Goal: Task Accomplishment & Management: Manage account settings

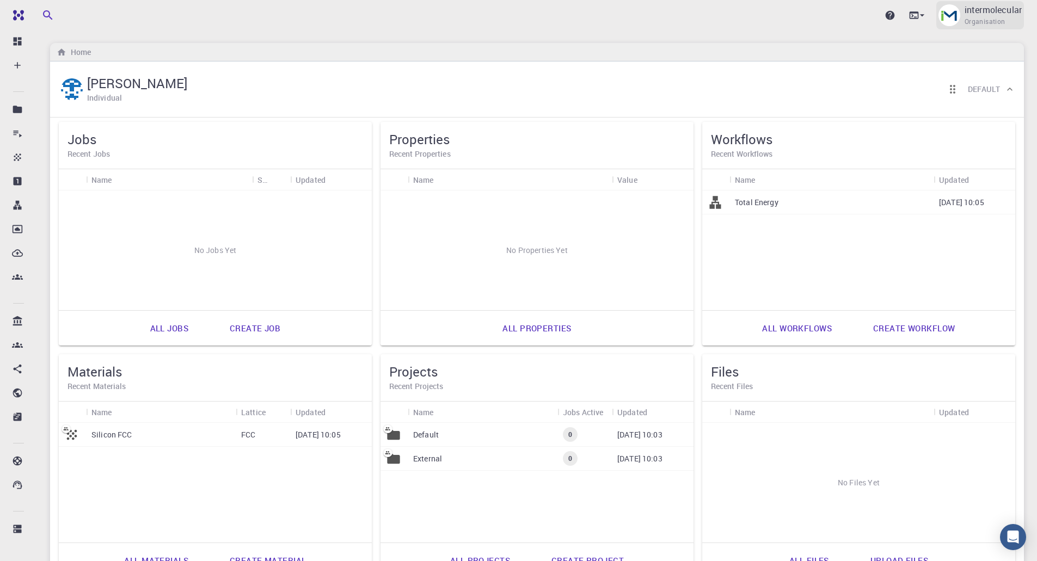
click at [993, 14] on p "intermolecular" at bounding box center [993, 9] width 57 height 13
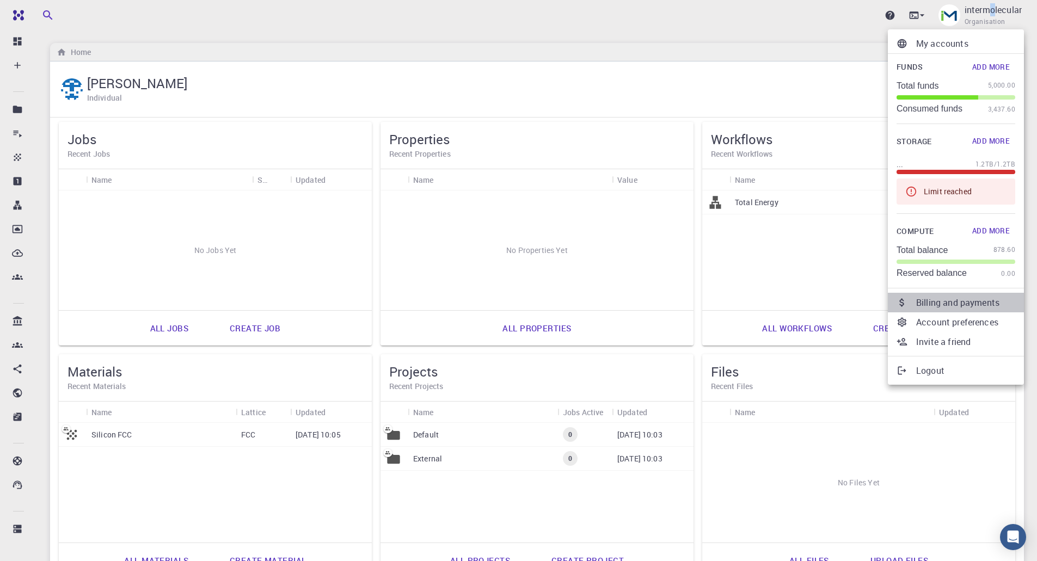
click at [945, 305] on p "Billing and payments" at bounding box center [965, 302] width 99 height 13
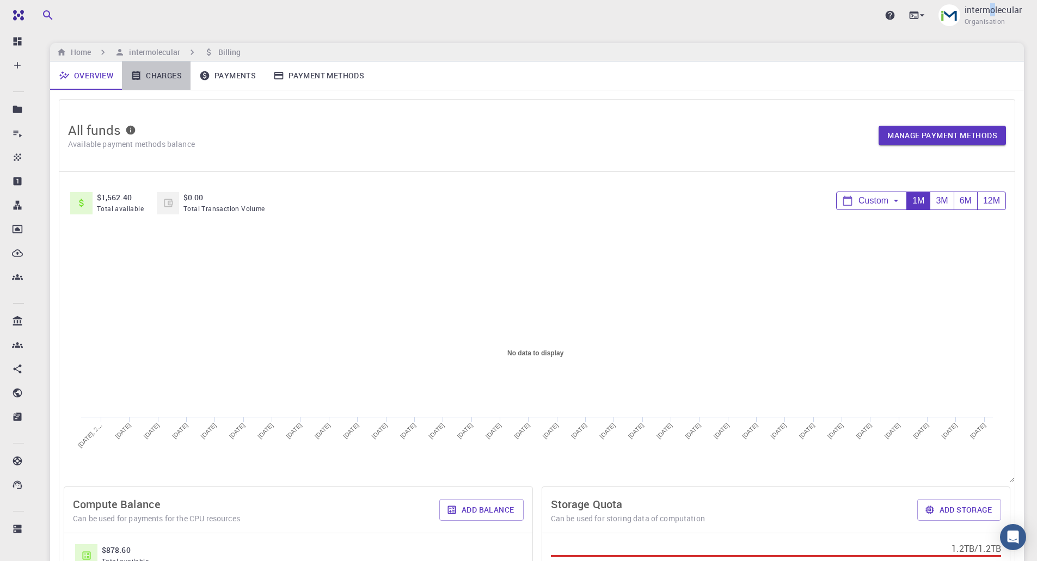
click at [157, 82] on link "Charges" at bounding box center [156, 76] width 69 height 28
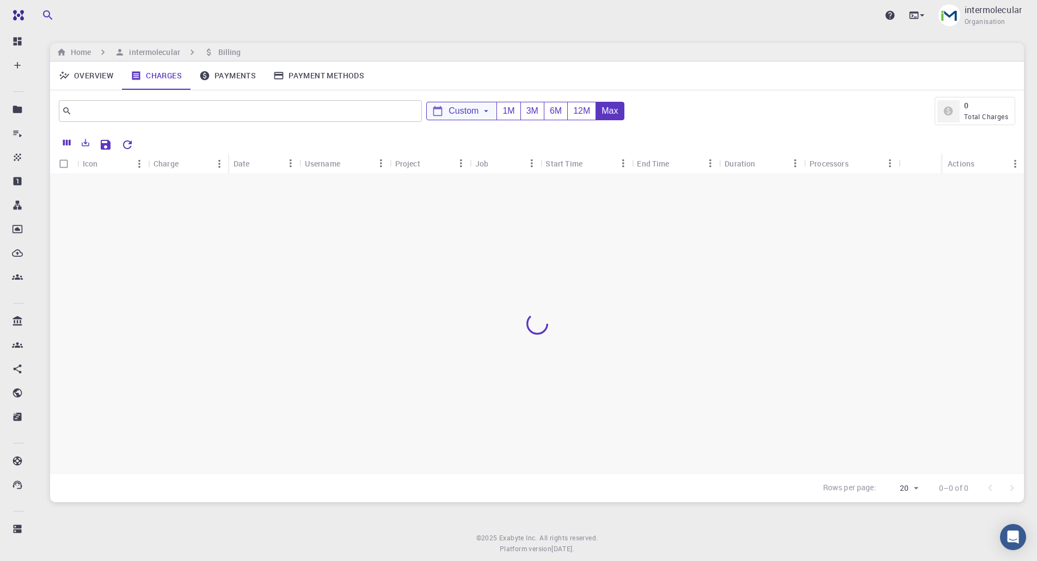
click at [474, 112] on span "Custom" at bounding box center [464, 111] width 30 height 10
click at [573, 146] on icon "Choose date" at bounding box center [577, 148] width 10 height 11
click at [559, 267] on button "15" at bounding box center [564, 268] width 20 height 20
type input "[DATE]"
click at [577, 189] on icon "Choose date" at bounding box center [577, 186] width 10 height 11
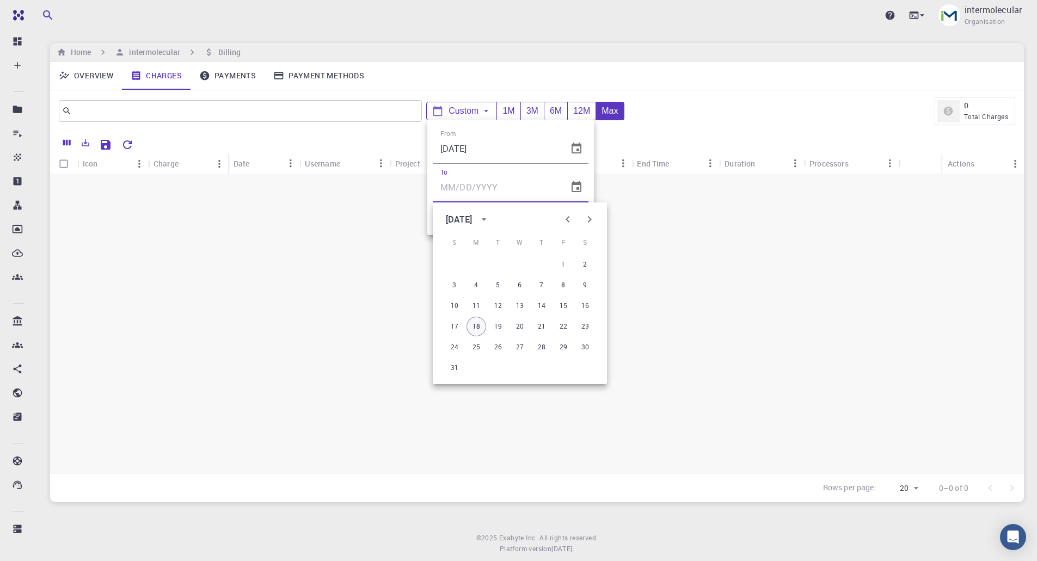
click at [479, 331] on button "18" at bounding box center [477, 327] width 20 height 20
type input "[DATE]"
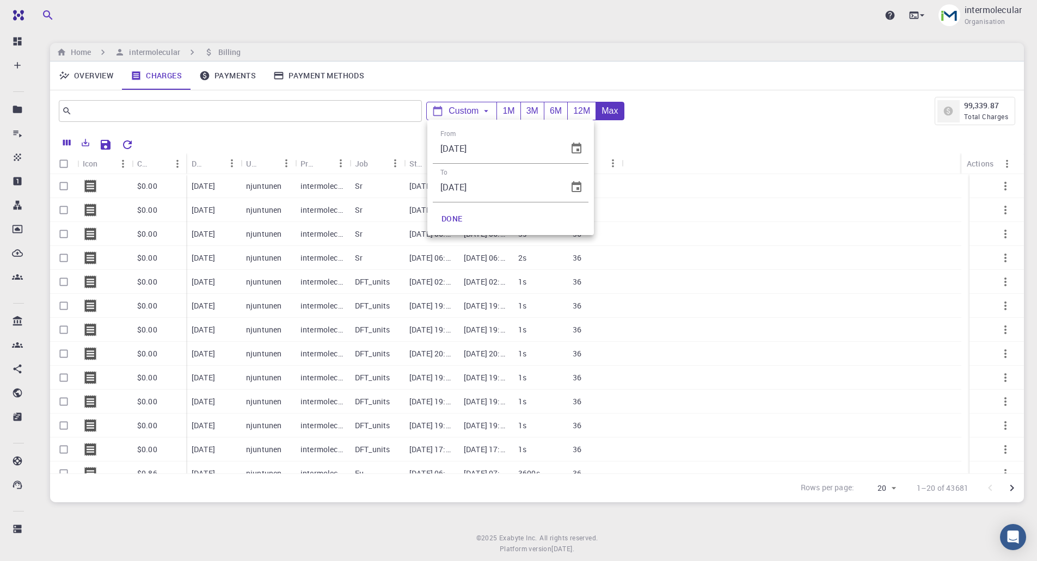
click at [453, 221] on button "DONE" at bounding box center [452, 219] width 39 height 22
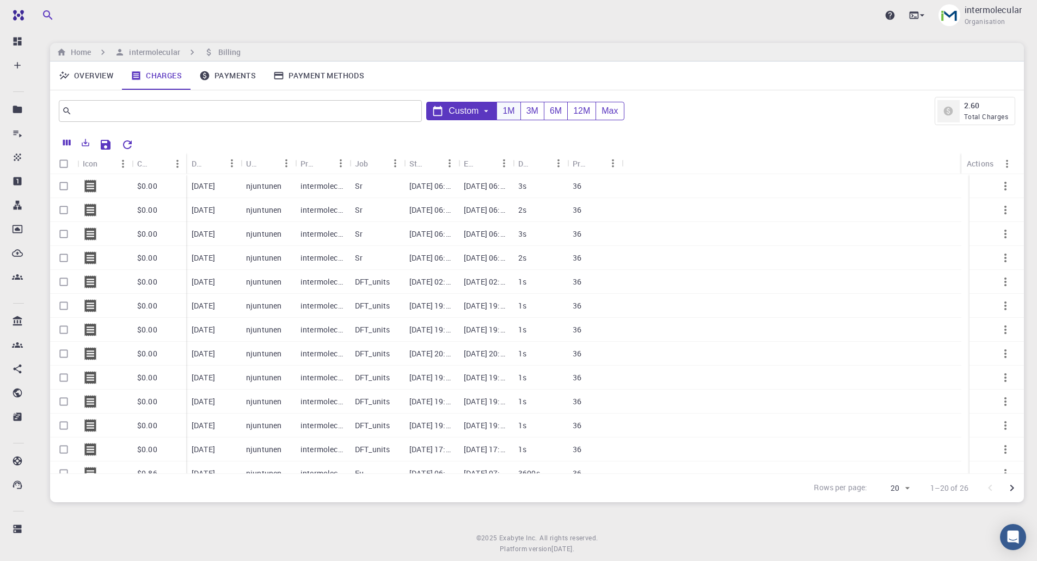
click at [512, 111] on div "1M" at bounding box center [508, 111] width 23 height 18
click at [212, 162] on icon "Sort" at bounding box center [215, 164] width 8 height 8
click at [213, 162] on icon "Sort" at bounding box center [215, 163] width 12 height 12
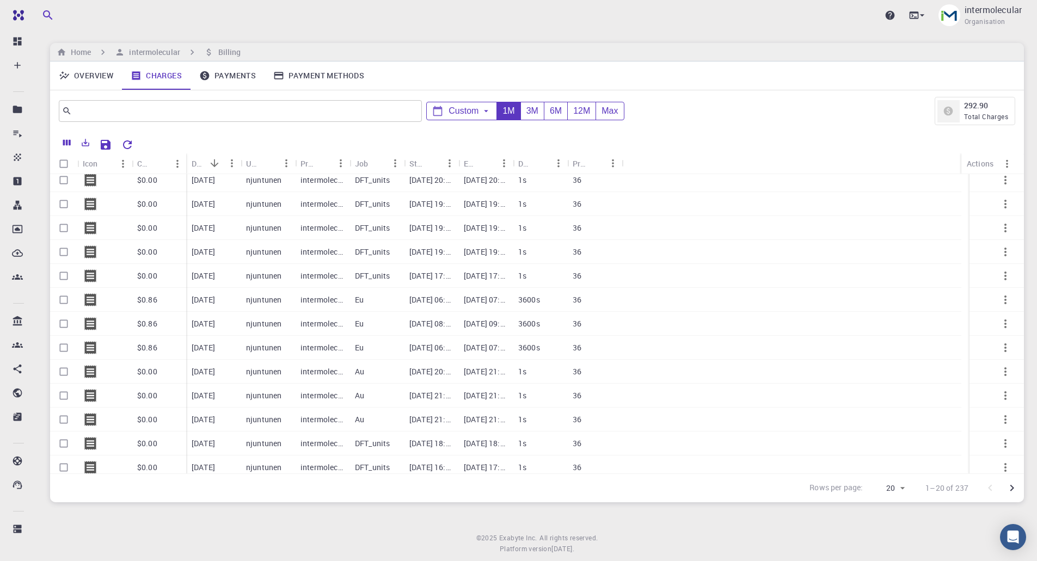
scroll to position [180, 0]
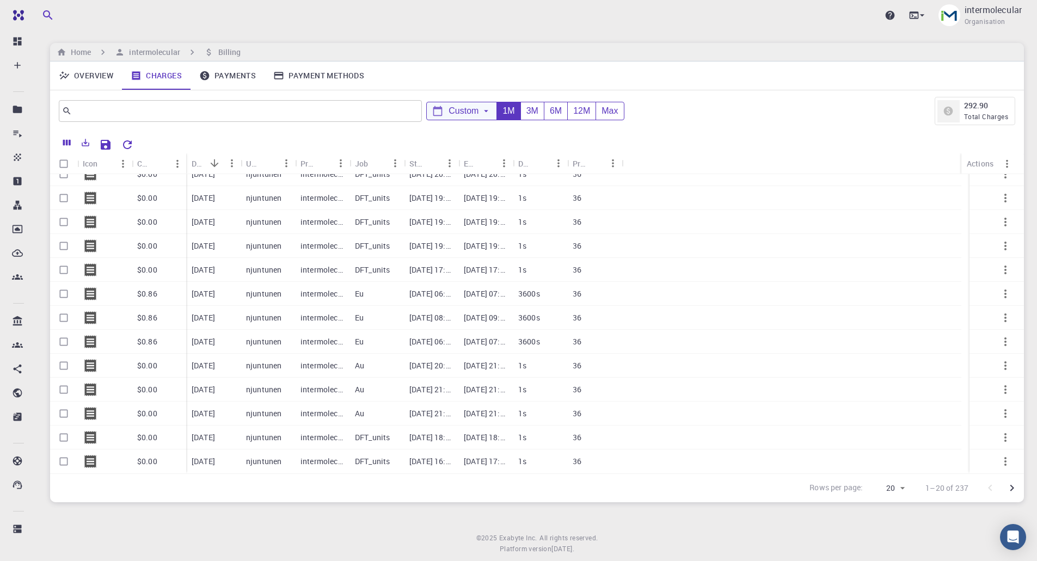
click at [489, 112] on icon at bounding box center [486, 111] width 10 height 10
click at [509, 110] on div at bounding box center [518, 280] width 1037 height 561
click at [528, 109] on div "3M" at bounding box center [532, 111] width 23 height 18
click at [896, 489] on body "Ent Dashboard Create New Job New Material Create Material Upload File Import fr…" at bounding box center [518, 294] width 1037 height 588
click at [895, 518] on li "100" at bounding box center [888, 519] width 41 height 20
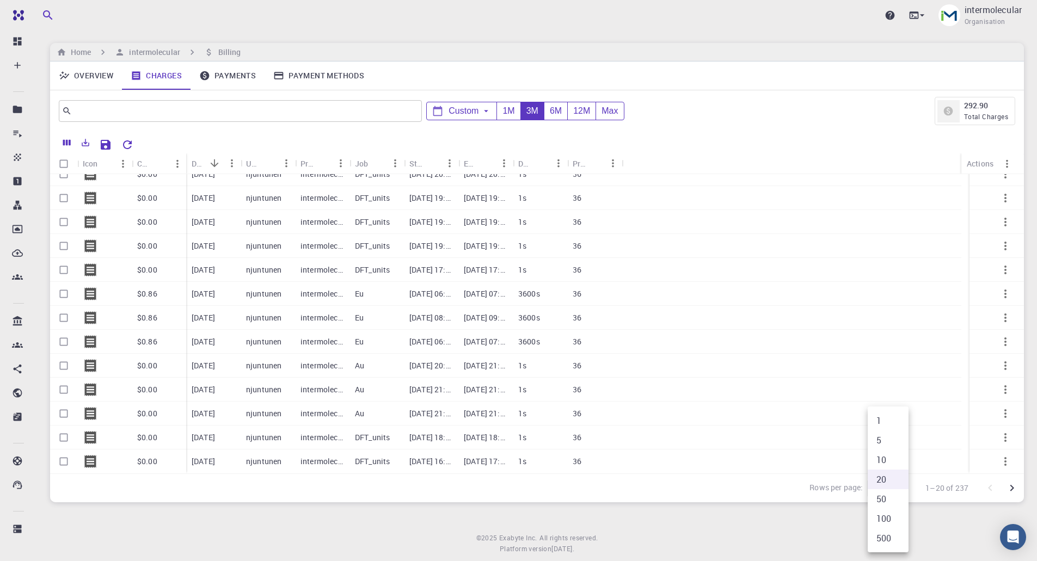
type input "100"
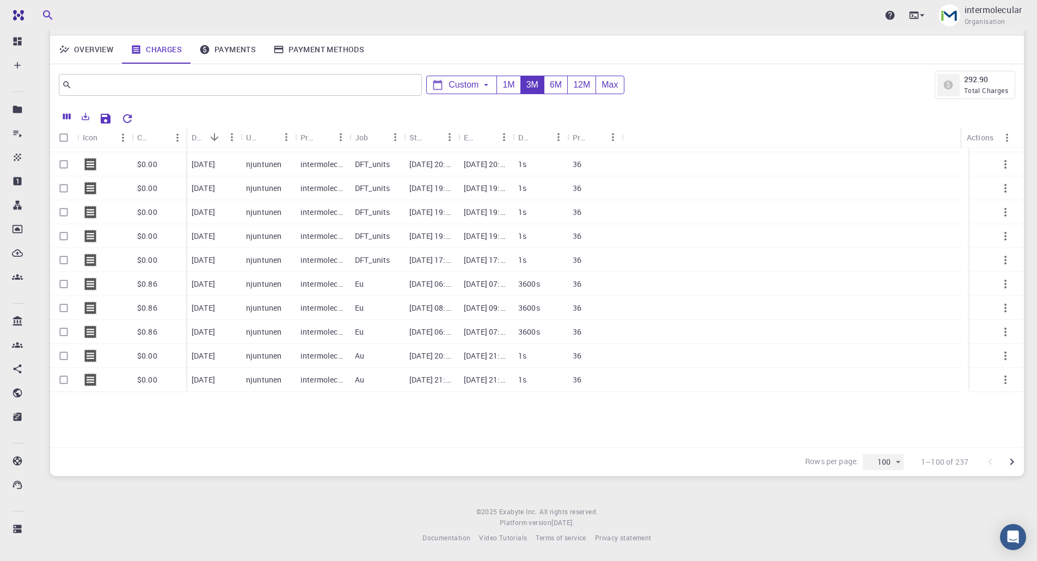
scroll to position [0, 0]
